Goal: Transaction & Acquisition: Subscribe to service/newsletter

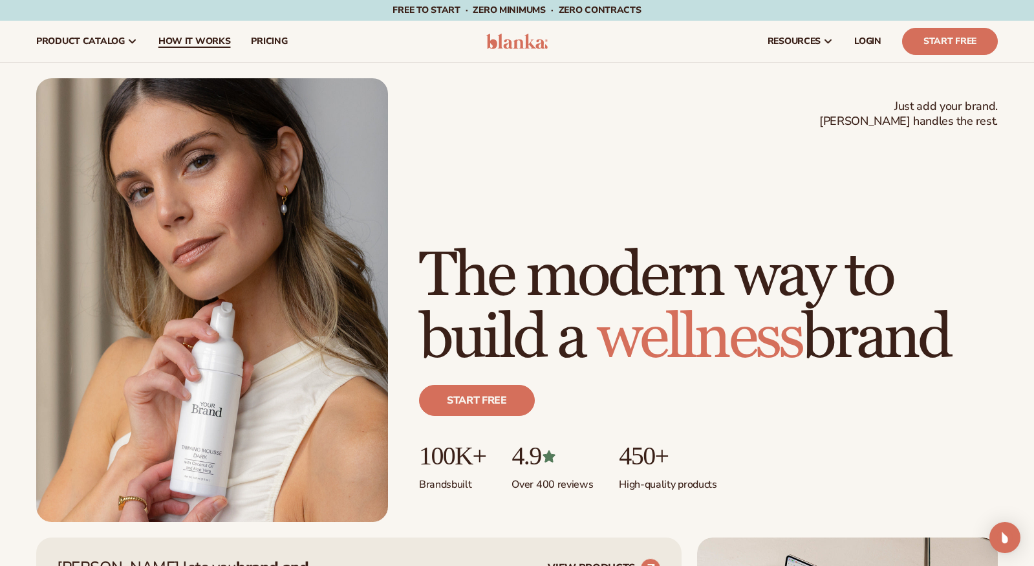
click at [192, 36] on span "How It Works" at bounding box center [194, 41] width 72 height 10
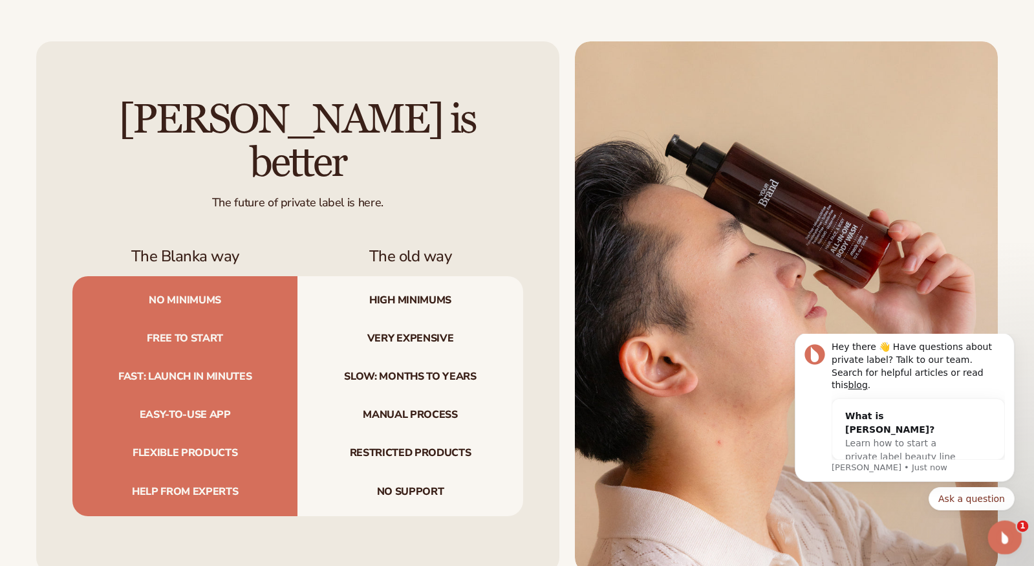
click at [1006, 534] on icon "Open Intercom Messenger" at bounding box center [1003, 535] width 21 height 21
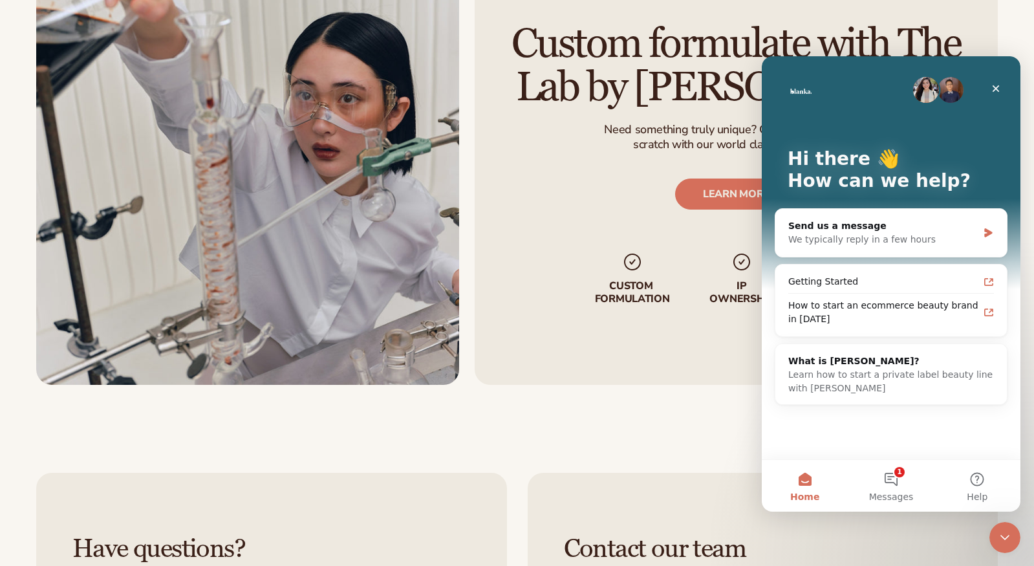
scroll to position [2353, 0]
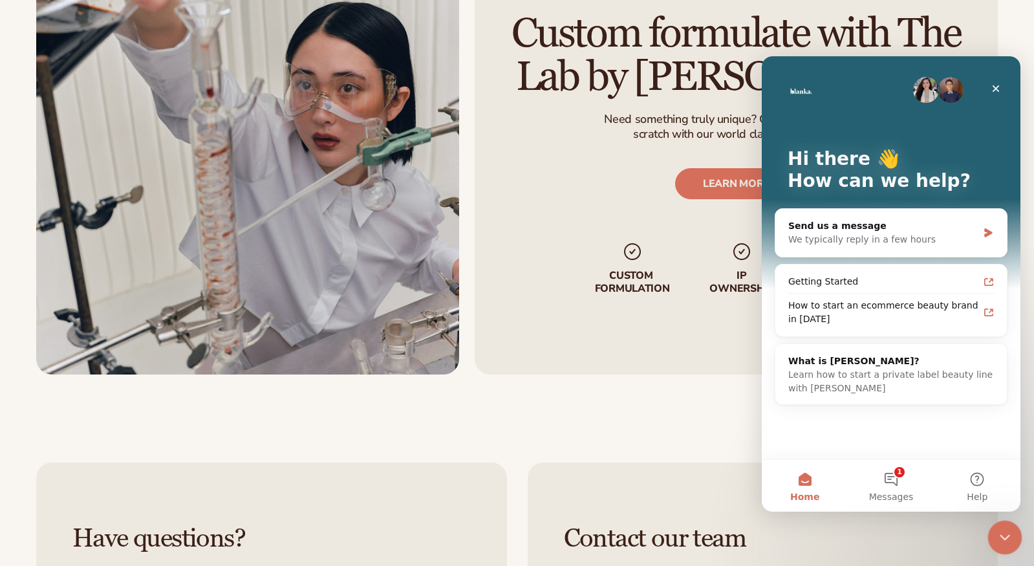
click at [1003, 532] on icon "Close Intercom Messenger" at bounding box center [1004, 536] width 16 height 16
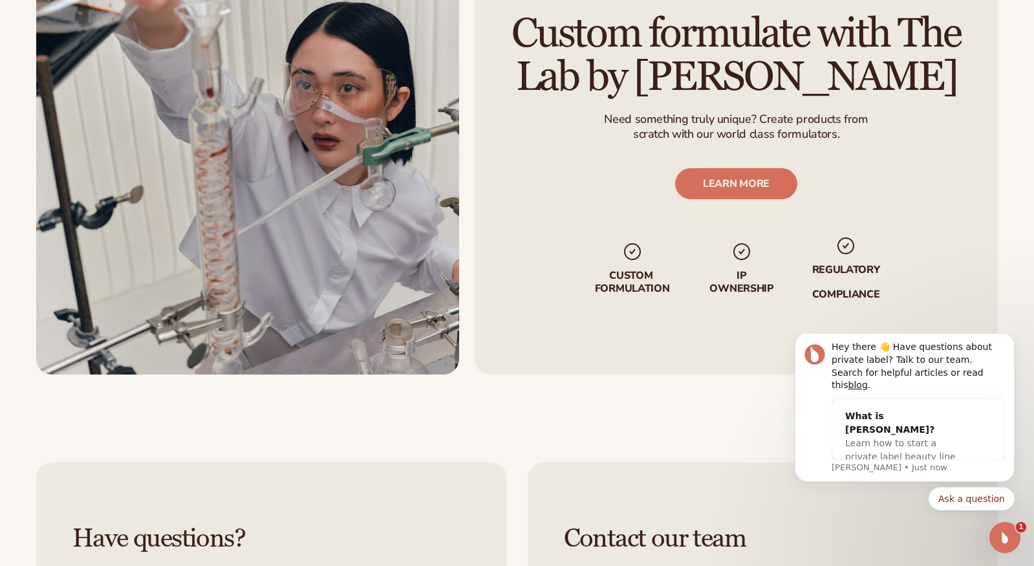
scroll to position [0, 0]
click at [1002, 538] on icon "Open Intercom Messenger" at bounding box center [1003, 535] width 9 height 10
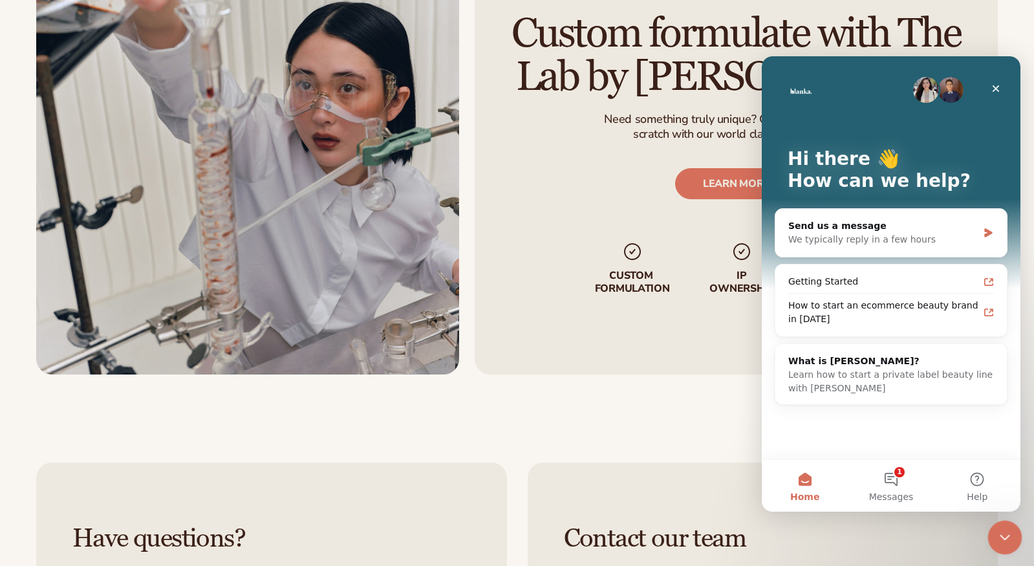
click at [1000, 537] on icon "Close Intercom Messenger" at bounding box center [1004, 536] width 16 height 16
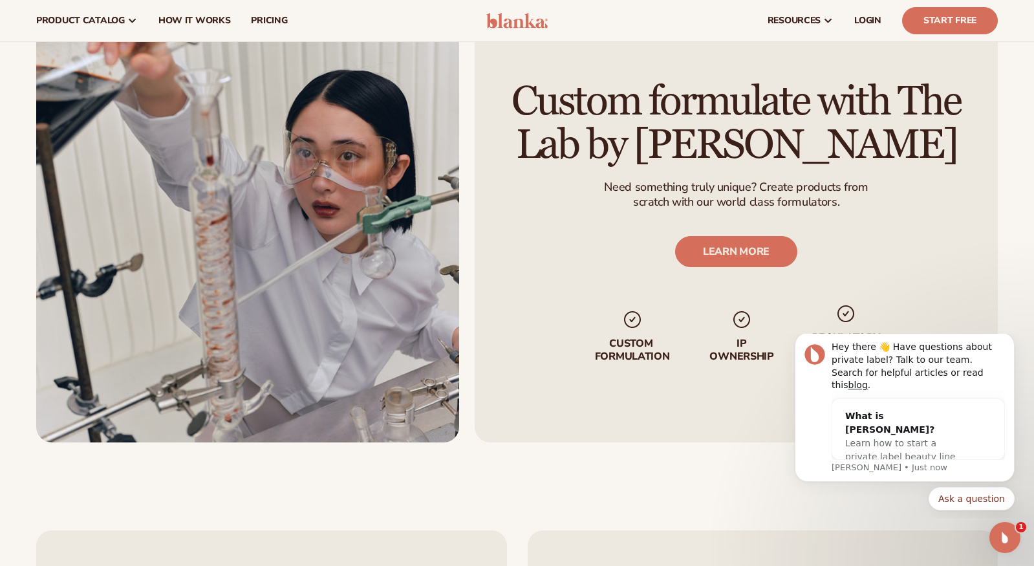
scroll to position [2284, 0]
click at [1008, 340] on icon "Dismiss notification" at bounding box center [1011, 336] width 7 height 7
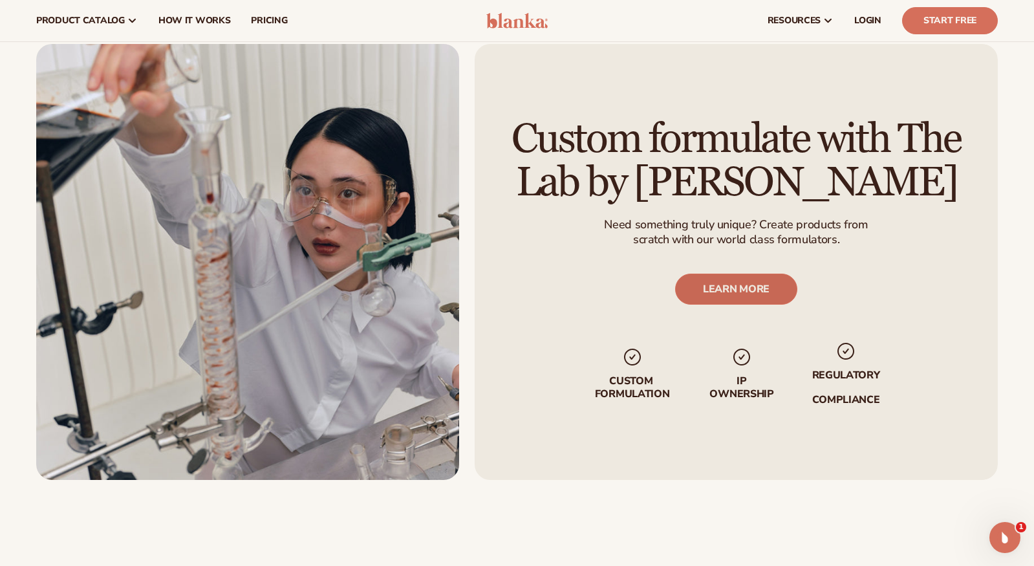
scroll to position [2243, 0]
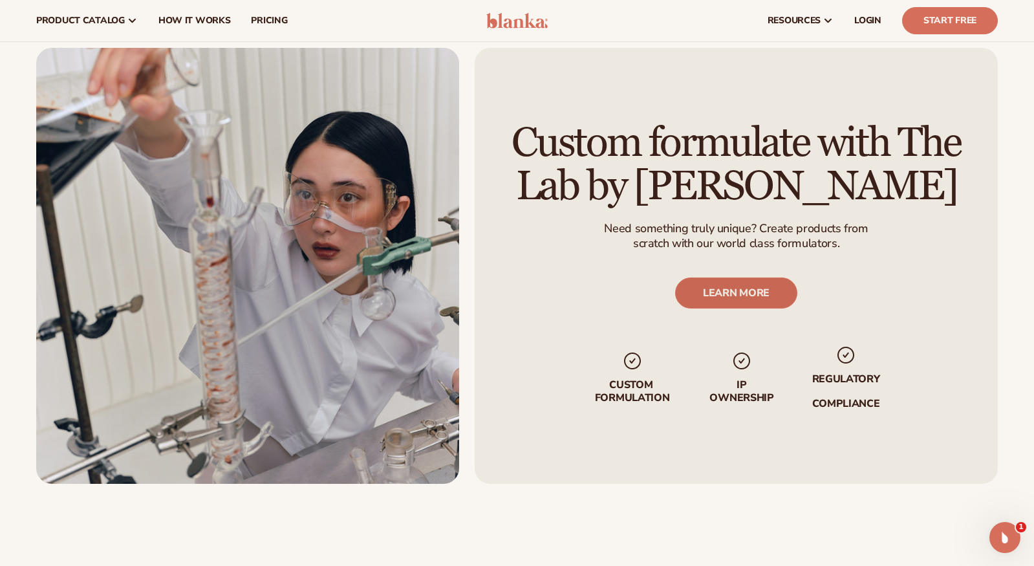
click at [741, 291] on link "LEARN MORE" at bounding box center [736, 293] width 122 height 31
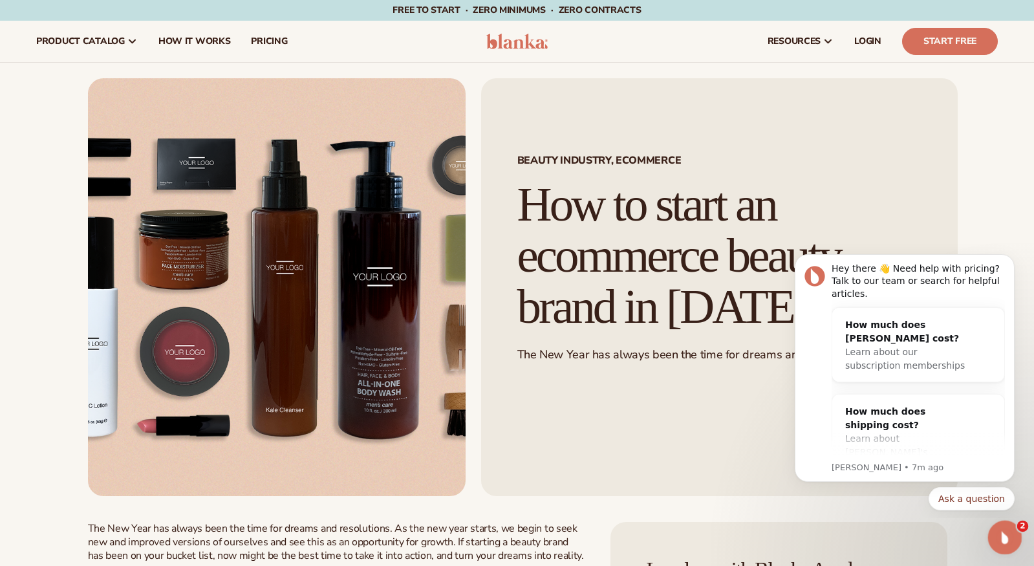
click at [1013, 539] on div "Open Intercom Messenger" at bounding box center [1003, 535] width 43 height 43
click at [1012, 261] on icon "Dismiss notification" at bounding box center [1011, 257] width 7 height 7
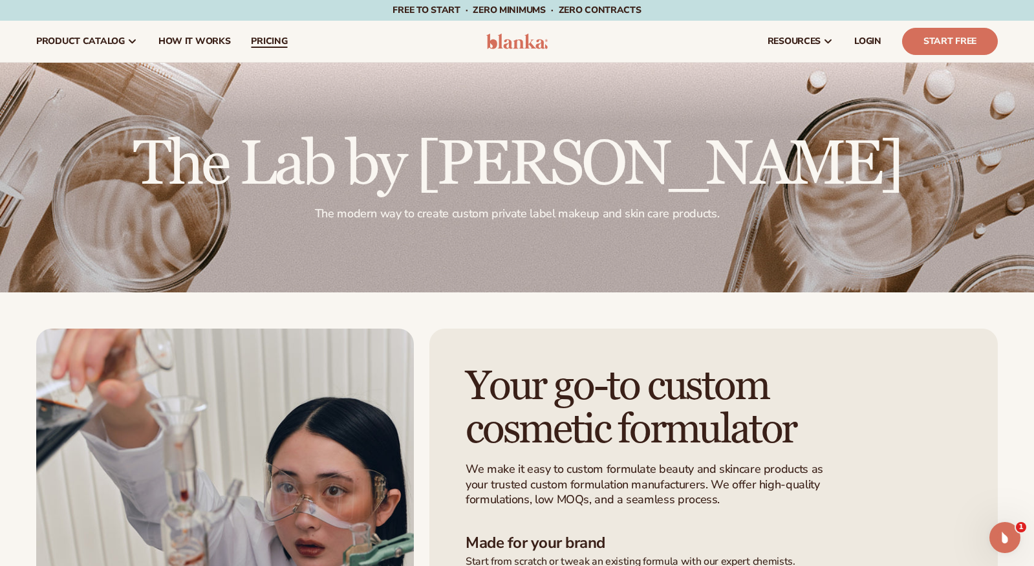
click at [259, 45] on span "pricing" at bounding box center [269, 41] width 36 height 10
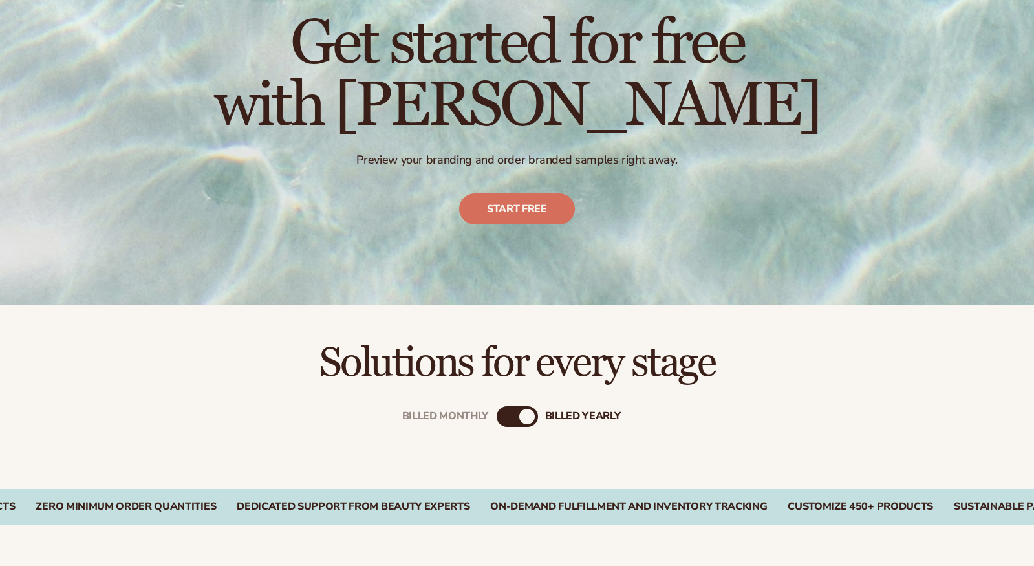
scroll to position [130, 0]
click at [530, 411] on div "billed Yearly" at bounding box center [527, 417] width 16 height 16
click at [526, 419] on div "billed Yearly" at bounding box center [527, 417] width 16 height 16
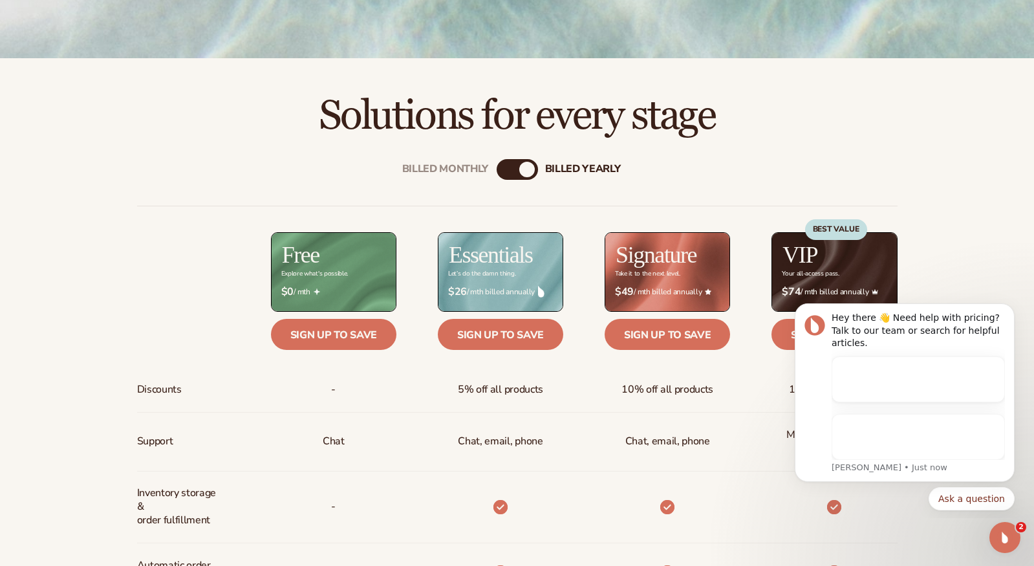
scroll to position [376, 0]
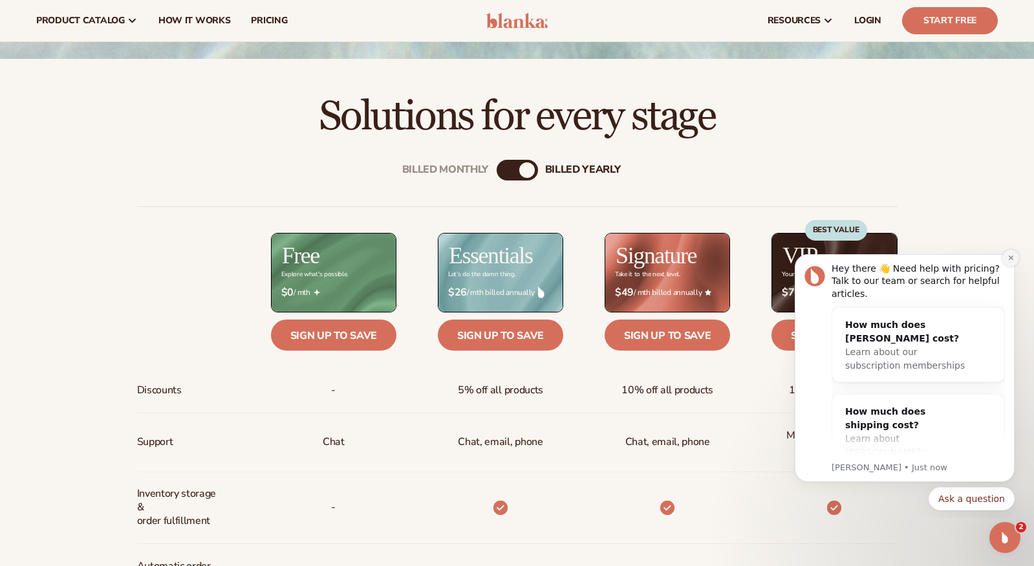
click at [1010, 256] on icon "Dismiss notification" at bounding box center [1010, 258] width 5 height 5
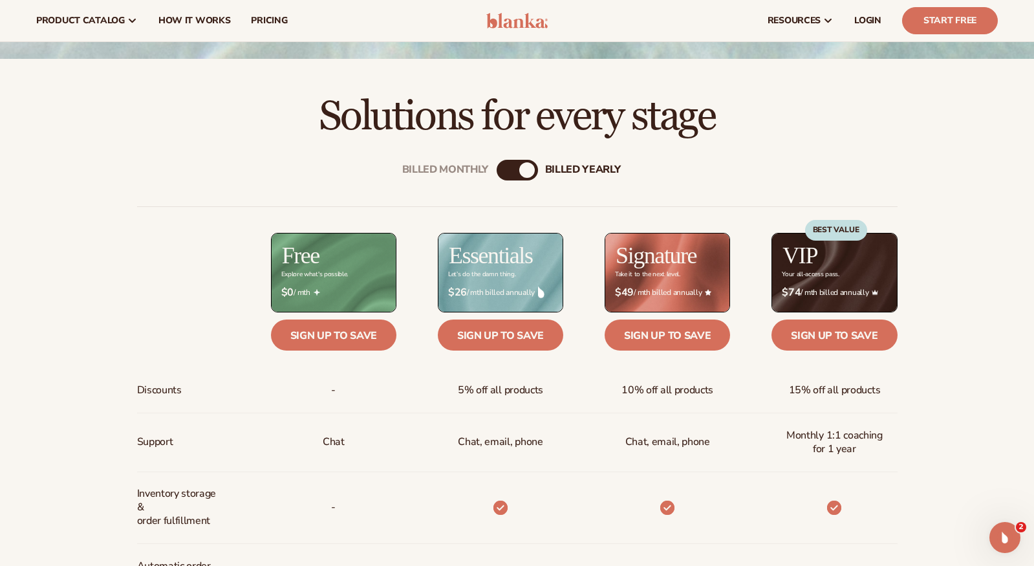
click at [528, 169] on div "billed Yearly" at bounding box center [527, 170] width 16 height 16
click at [511, 169] on div "Billed Monthly" at bounding box center [505, 170] width 16 height 16
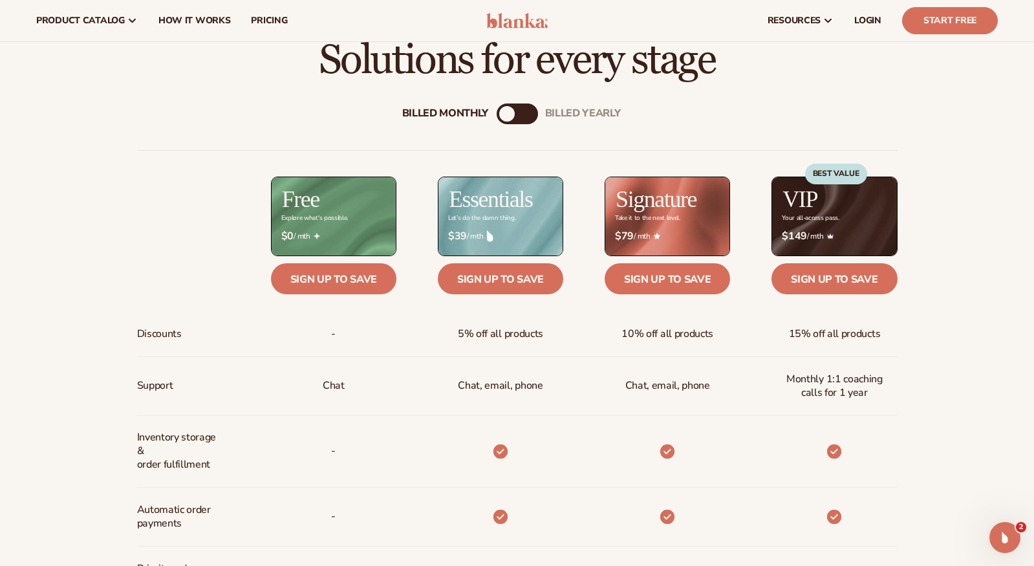
scroll to position [427, 0]
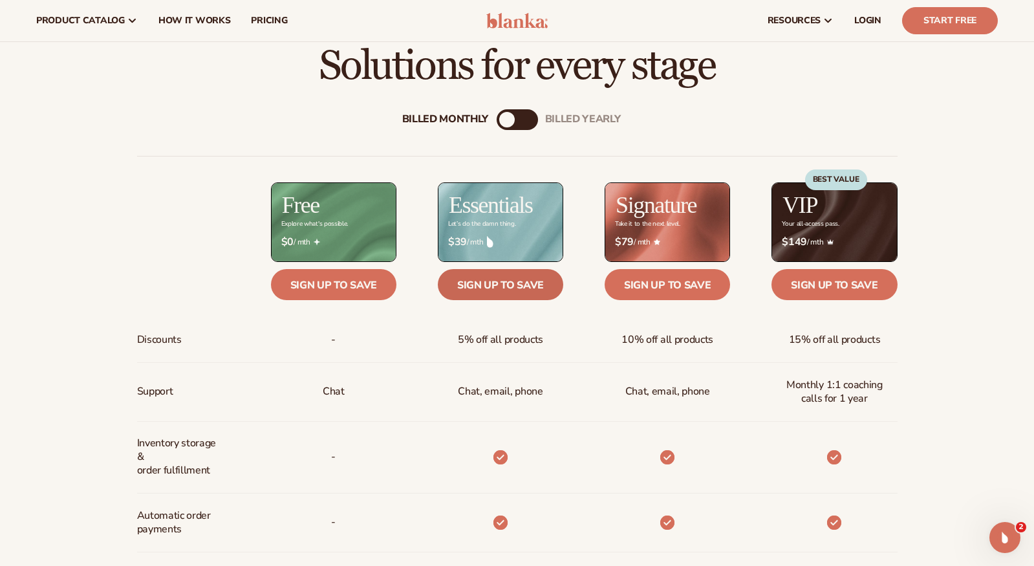
click at [500, 285] on link "Sign up to save" at bounding box center [500, 284] width 125 height 31
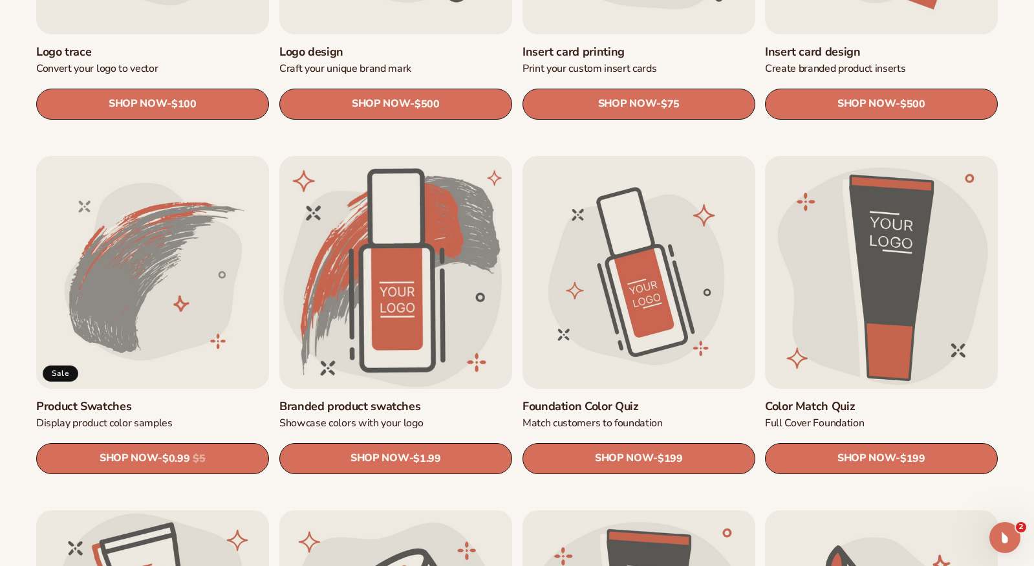
scroll to position [673, 0]
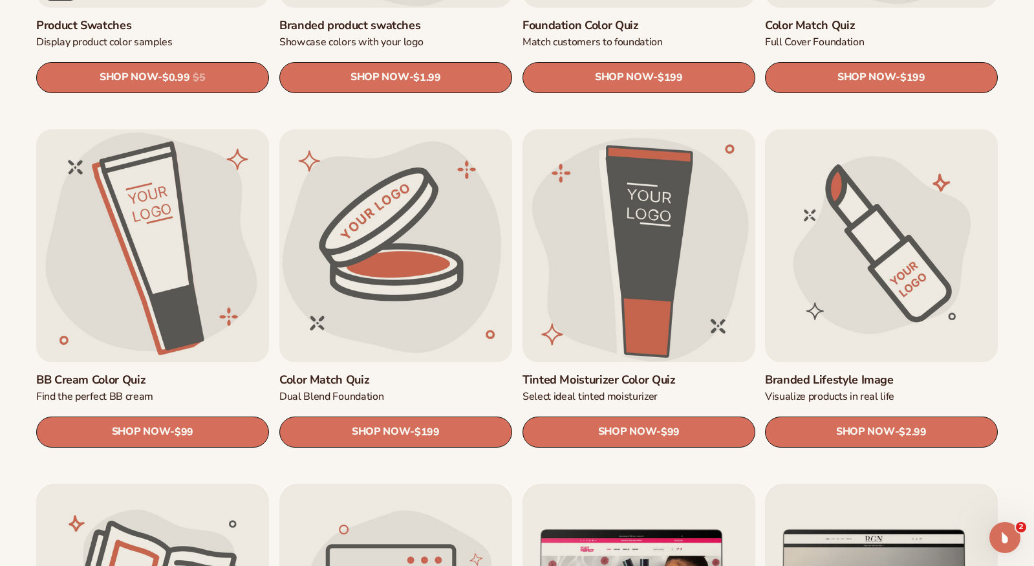
scroll to position [1038, 0]
